Goal: Information Seeking & Learning: Learn about a topic

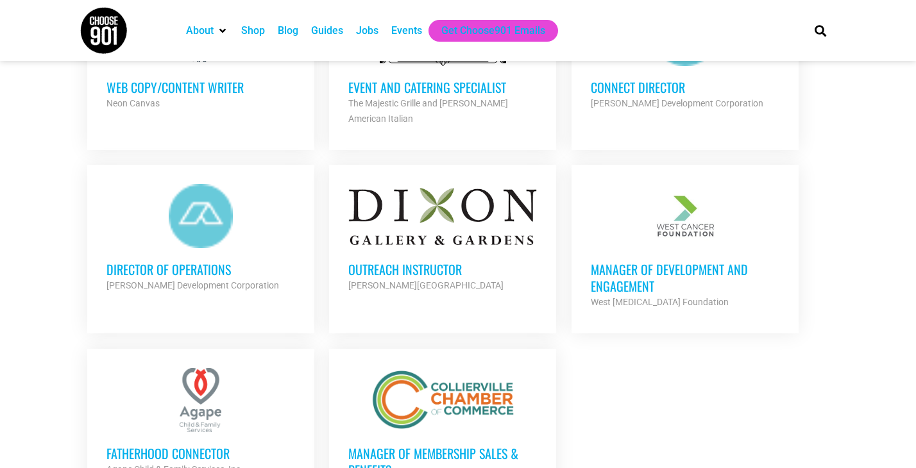
scroll to position [1327, 0]
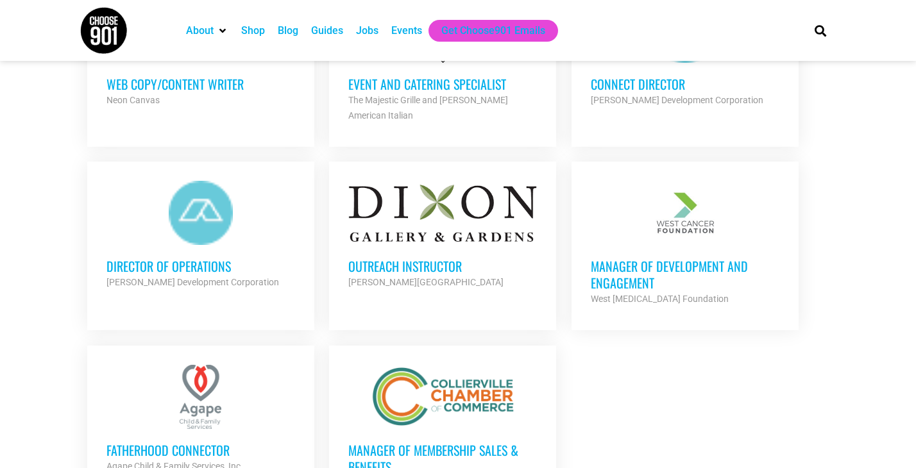
click at [598, 271] on h3 "Manager of Development and Engagement" at bounding box center [684, 274] width 188 height 33
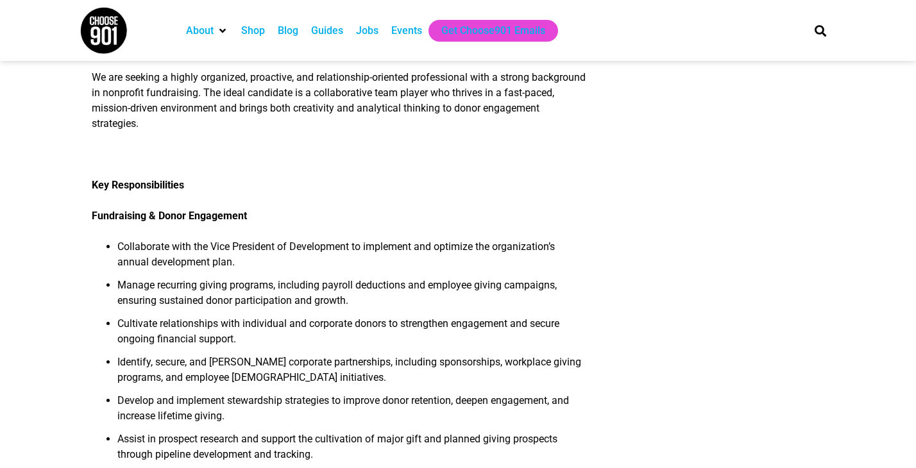
scroll to position [608, 0]
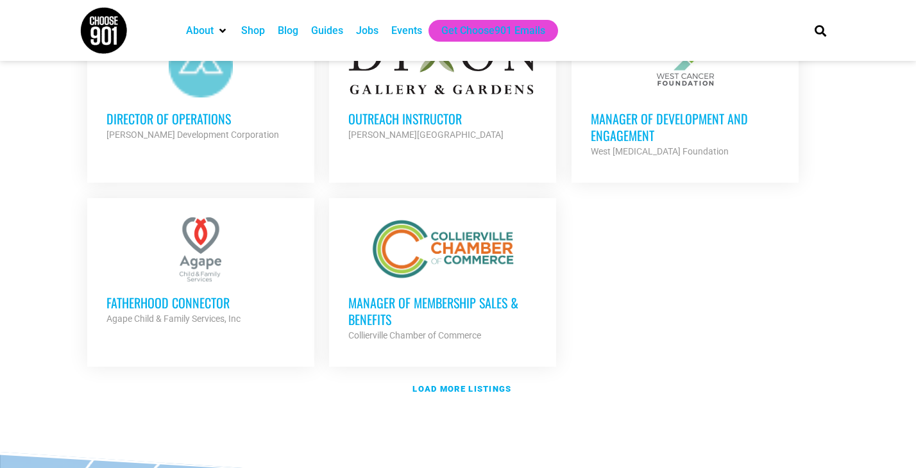
scroll to position [1493, 0]
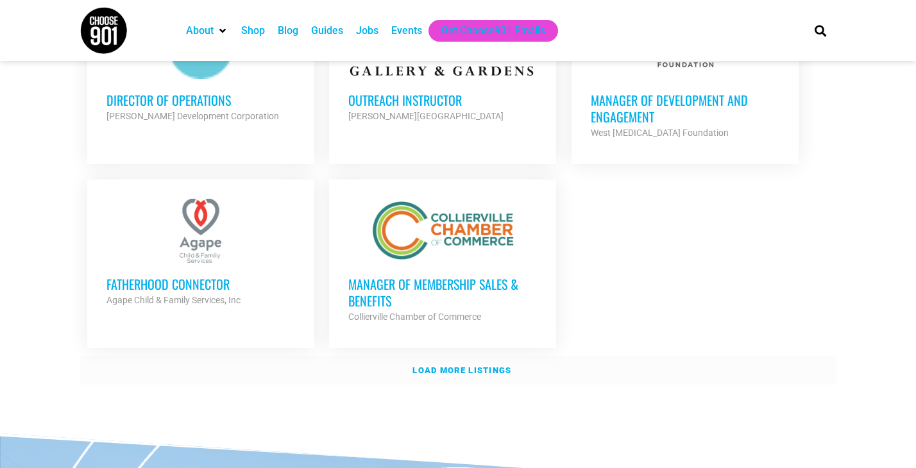
click at [458, 360] on link "Load more listings" at bounding box center [458, 370] width 757 height 29
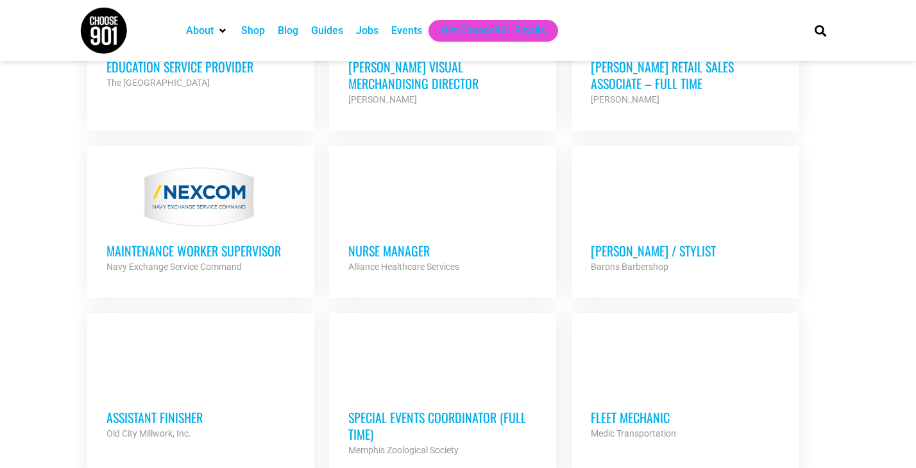
scroll to position [2459, 0]
